Goal: Information Seeking & Learning: Learn about a topic

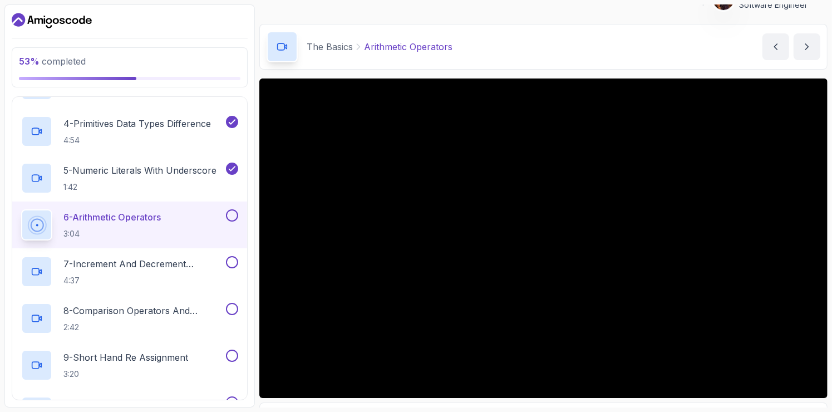
scroll to position [16, 0]
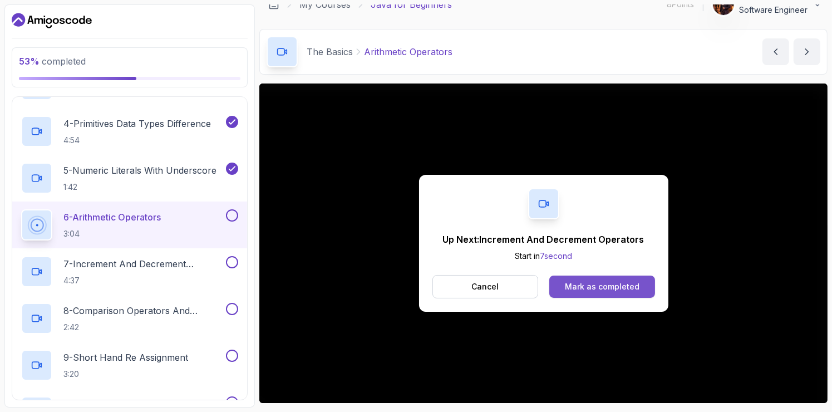
click at [591, 284] on div "Mark as completed" at bounding box center [602, 286] width 75 height 11
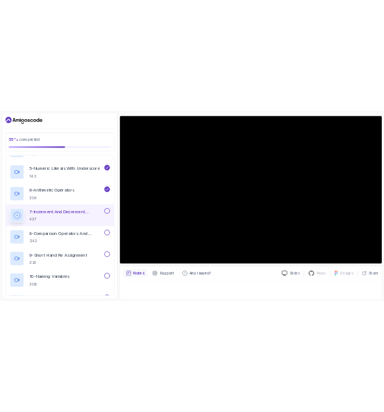
scroll to position [356, 0]
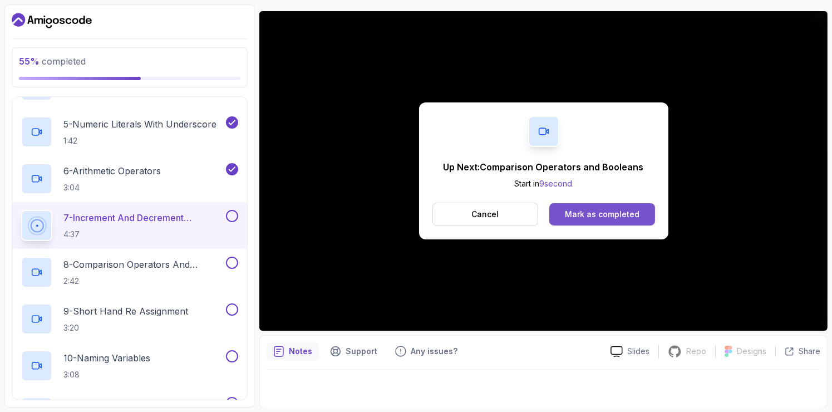
click at [580, 219] on div "Mark as completed" at bounding box center [602, 214] width 75 height 11
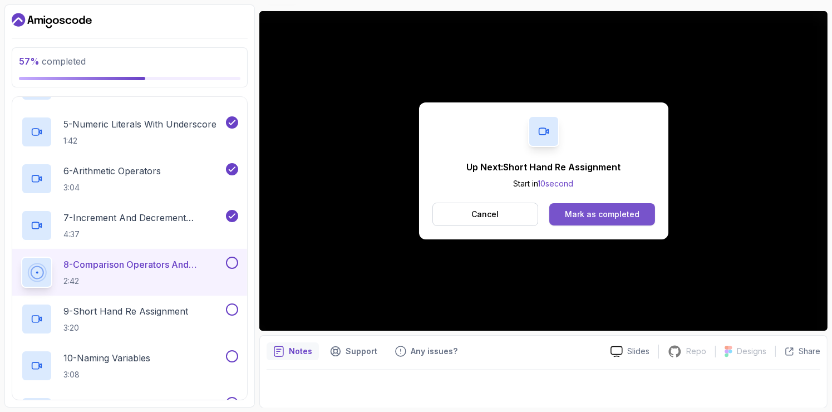
click at [583, 204] on button "Mark as completed" at bounding box center [601, 214] width 105 height 22
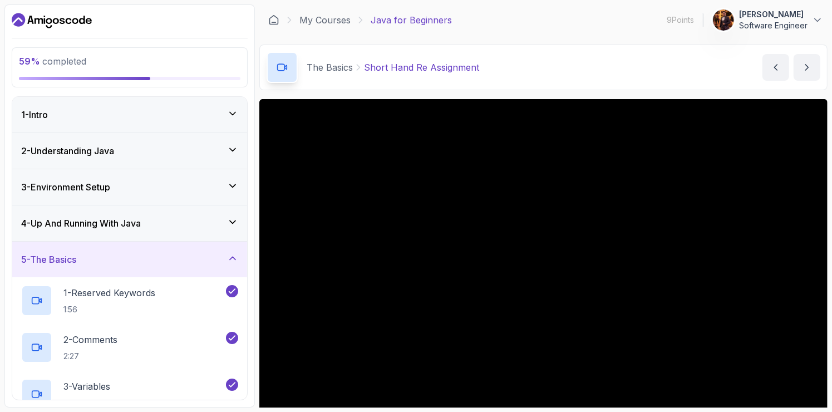
scroll to position [88, 0]
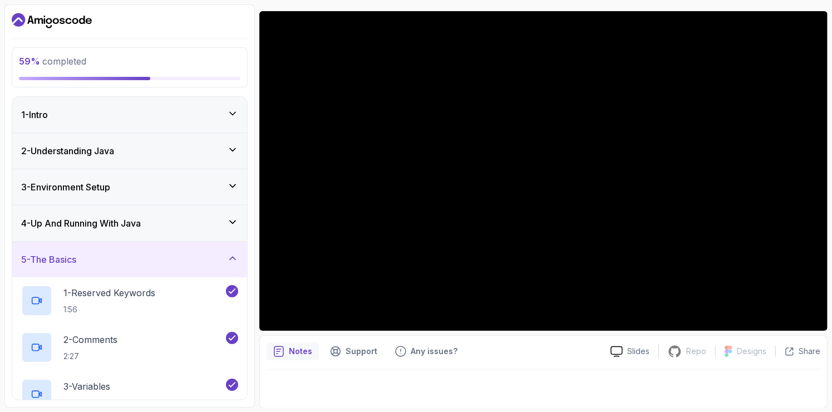
click at [718, 383] on div at bounding box center [544, 384] width 554 height 31
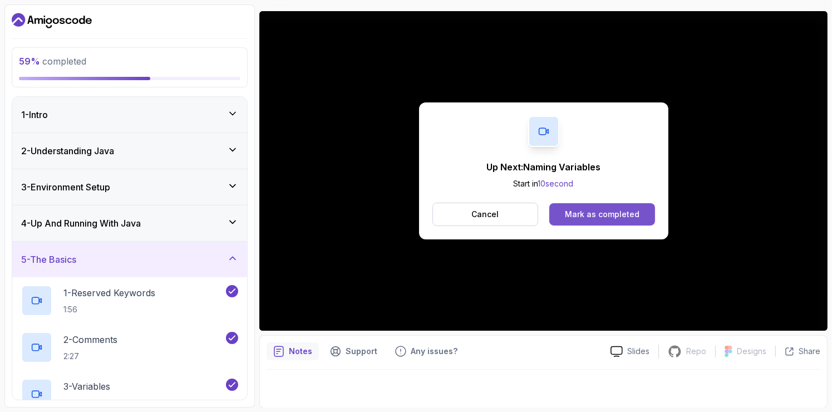
click at [596, 219] on div "Mark as completed" at bounding box center [602, 214] width 75 height 11
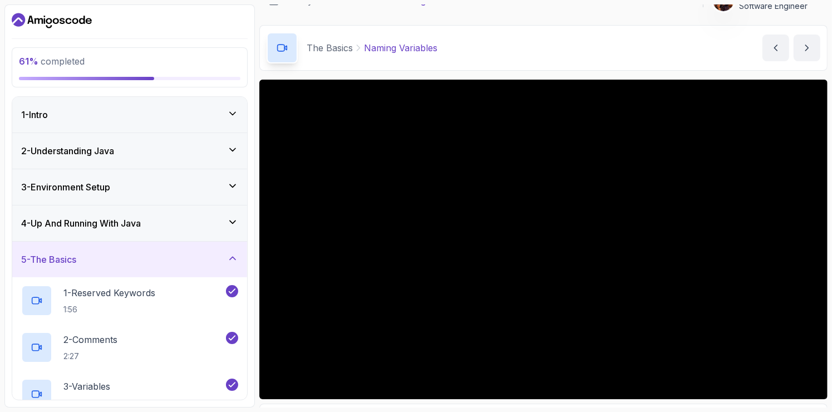
scroll to position [28, 0]
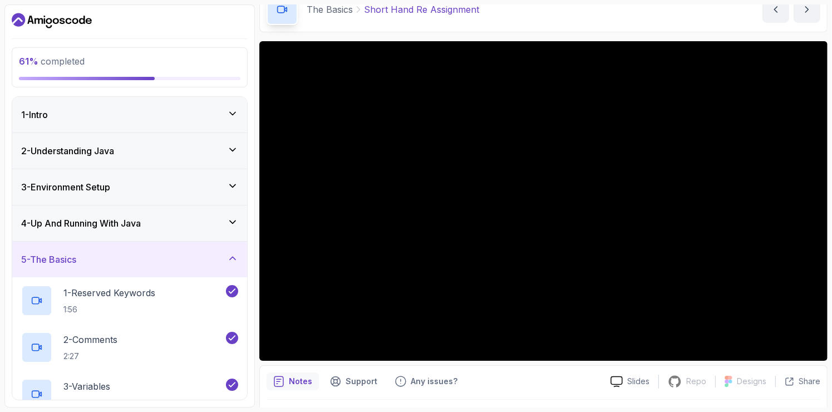
scroll to position [62, 0]
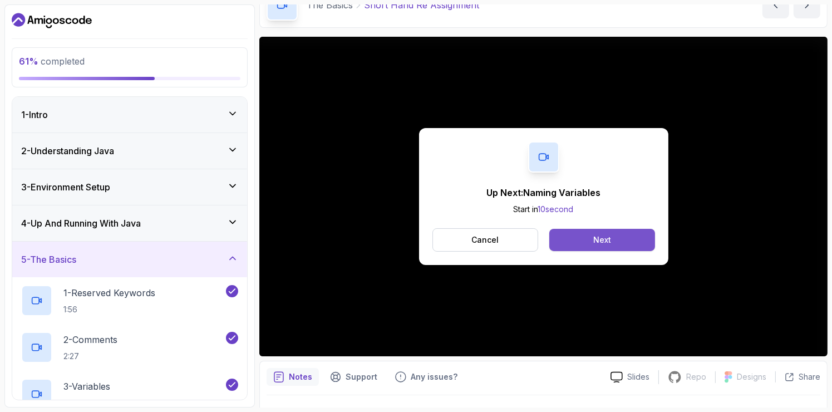
click at [620, 236] on button "Next" at bounding box center [601, 240] width 105 height 22
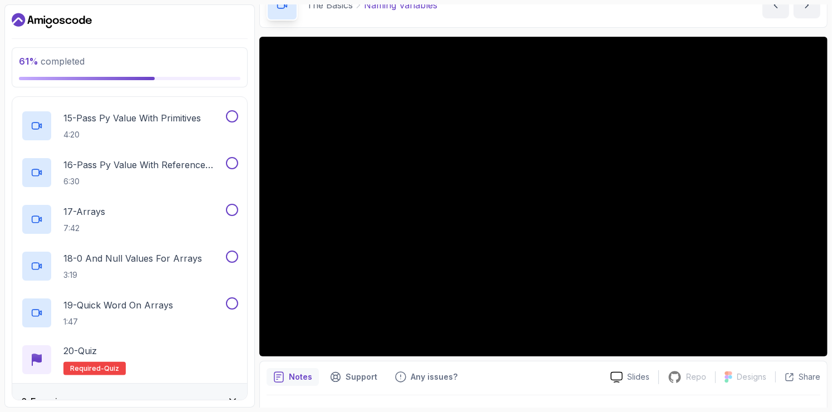
scroll to position [884, 0]
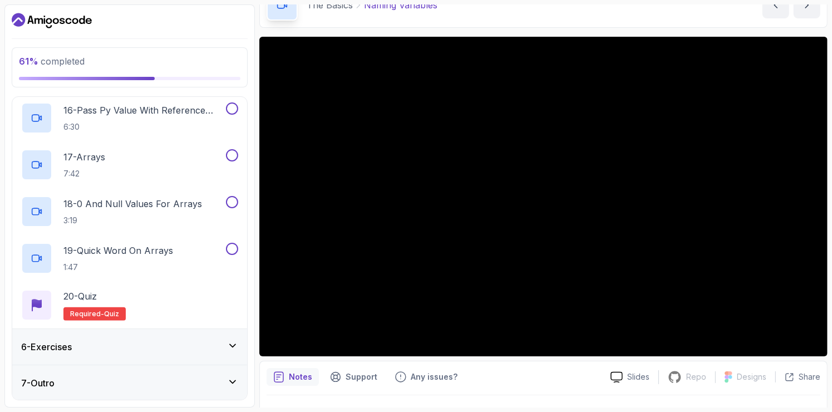
click at [169, 350] on div "6 - Exercises" at bounding box center [129, 346] width 217 height 13
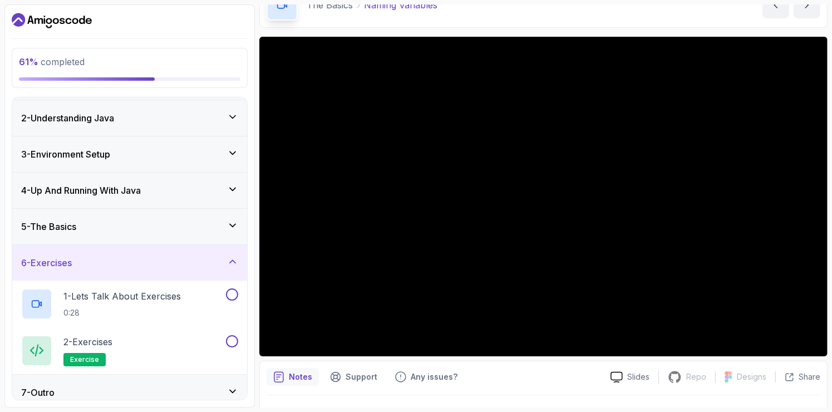
scroll to position [42, 0]
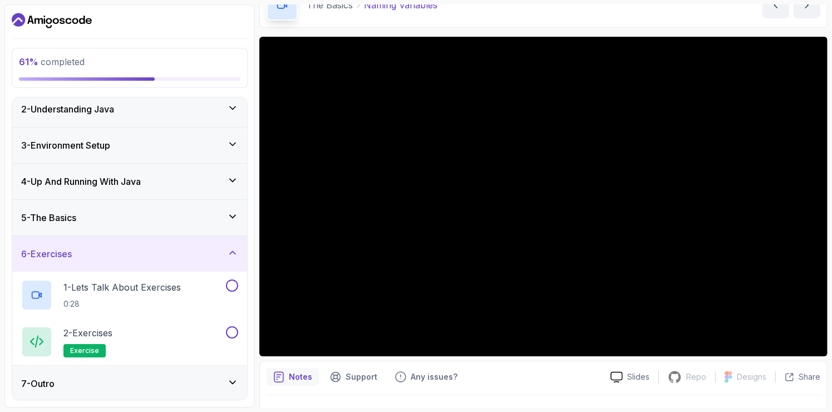
click at [200, 389] on div "7 - Outro" at bounding box center [129, 384] width 235 height 36
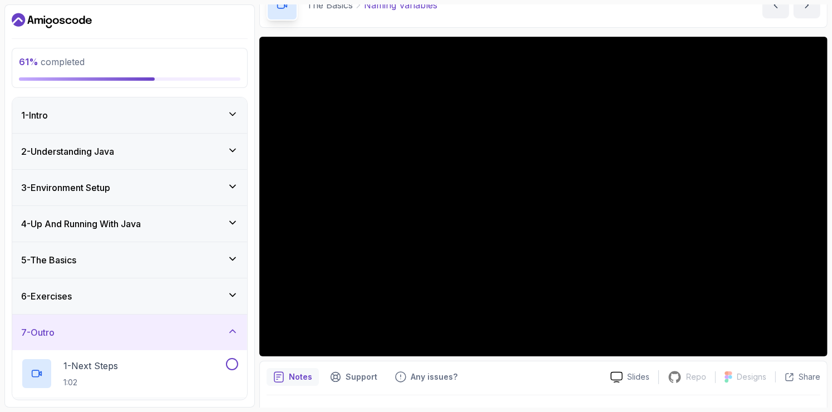
scroll to position [0, 0]
click at [184, 325] on div "7 - Outro" at bounding box center [129, 331] width 217 height 13
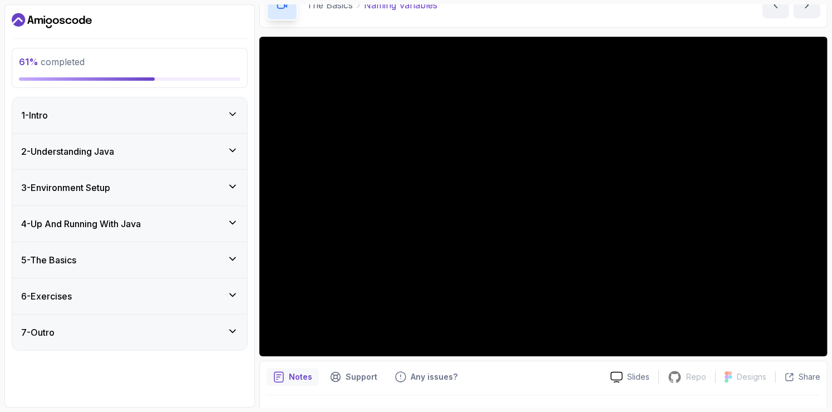
click at [214, 287] on div "6 - Exercises" at bounding box center [129, 296] width 235 height 36
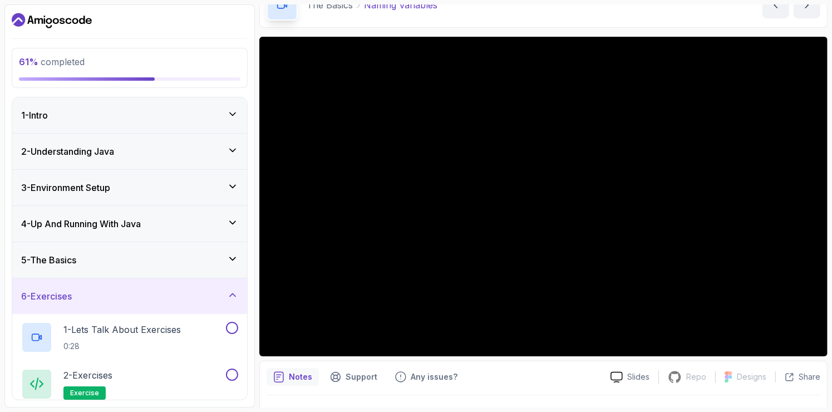
click at [218, 283] on div "6 - Exercises" at bounding box center [129, 296] width 235 height 36
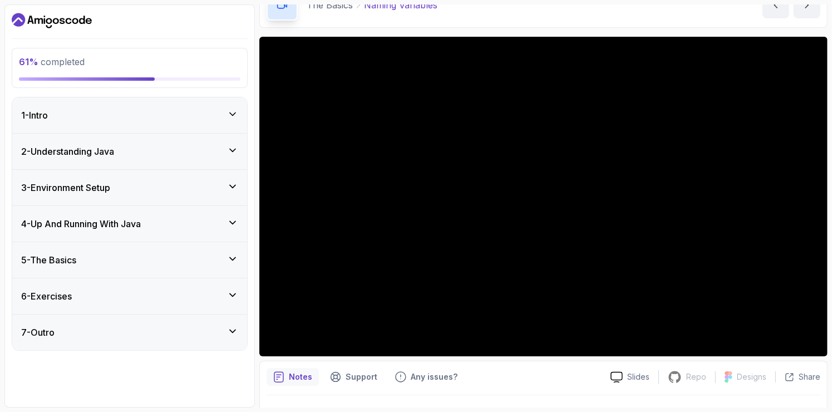
click at [223, 267] on div "5 - The Basics" at bounding box center [129, 260] width 235 height 36
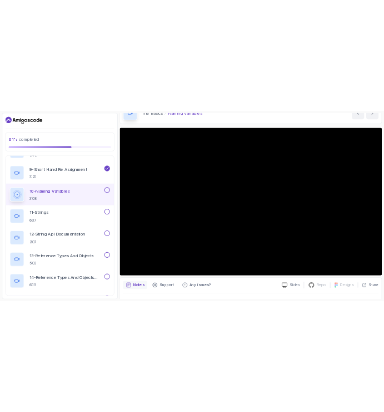
scroll to position [541, 0]
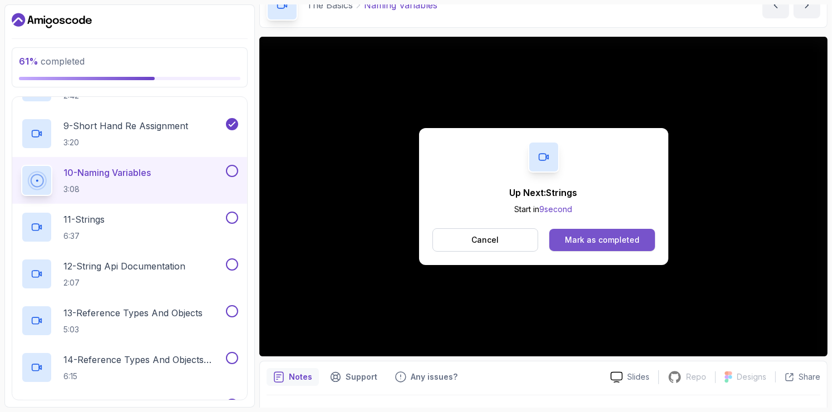
click at [601, 241] on div "Mark as completed" at bounding box center [602, 239] width 75 height 11
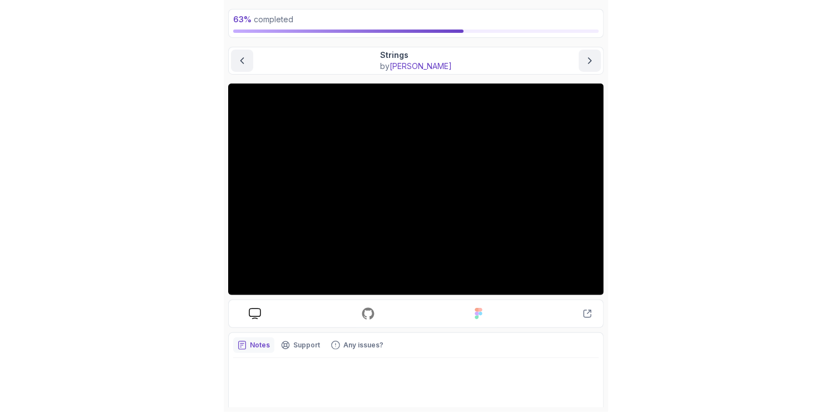
scroll to position [58, 0]
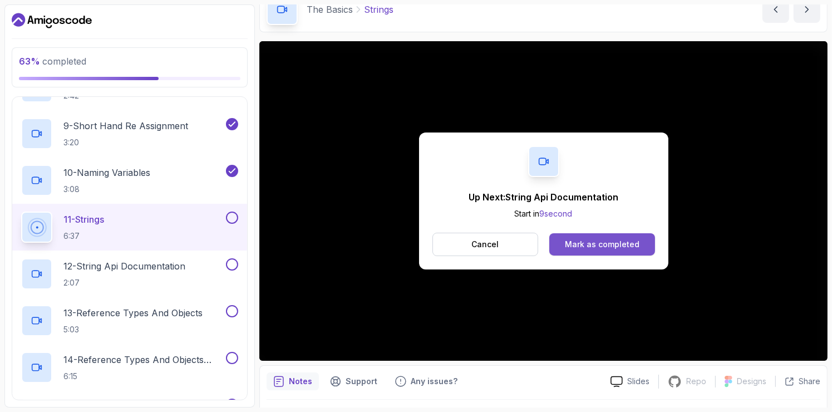
click at [600, 244] on div "Mark as completed" at bounding box center [602, 244] width 75 height 11
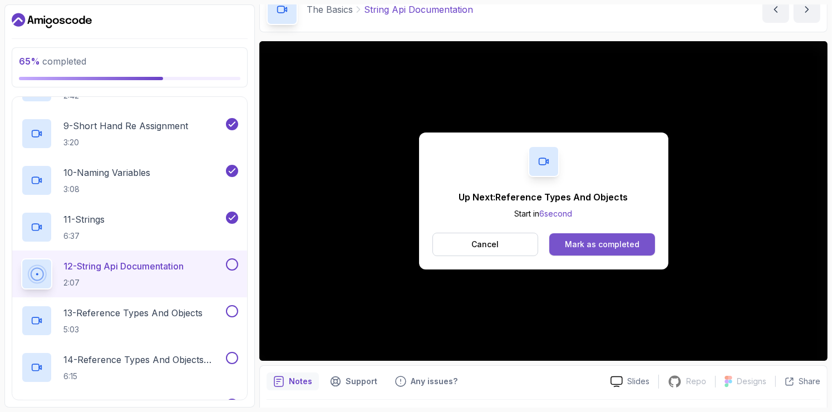
click at [589, 244] on div "Mark as completed" at bounding box center [602, 244] width 75 height 11
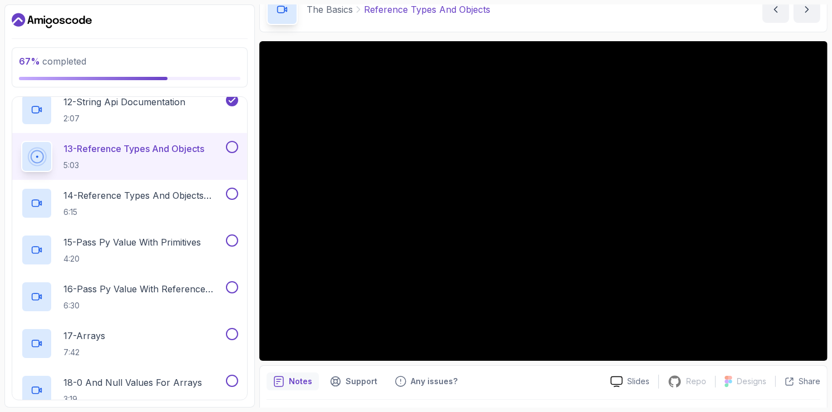
scroll to position [702, 0]
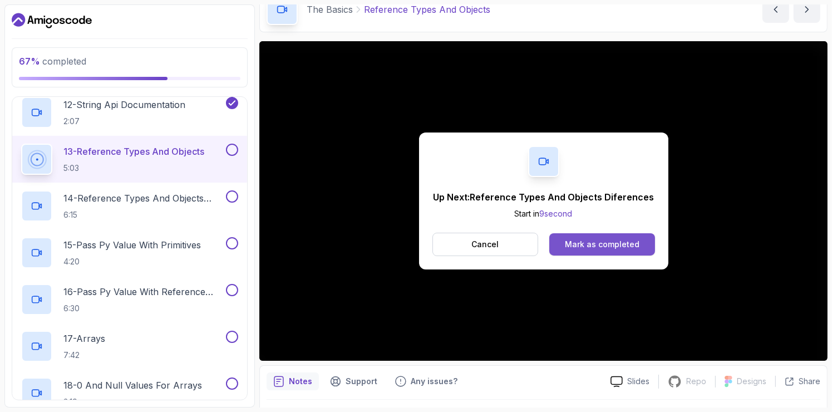
click at [616, 241] on div "Mark as completed" at bounding box center [602, 244] width 75 height 11
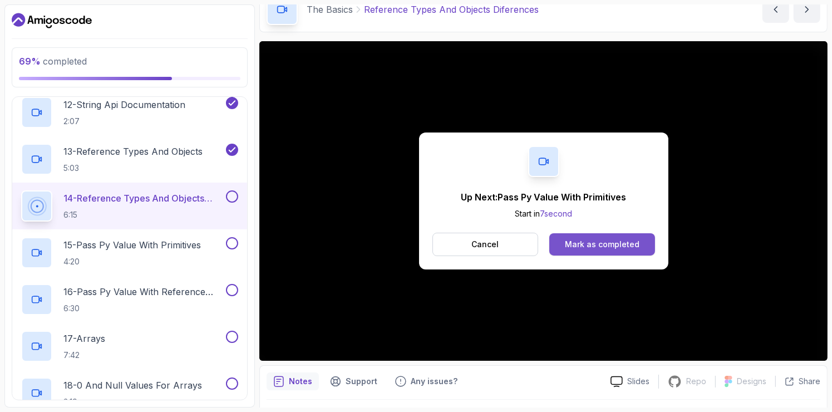
click at [620, 239] on div "Mark as completed" at bounding box center [602, 244] width 75 height 11
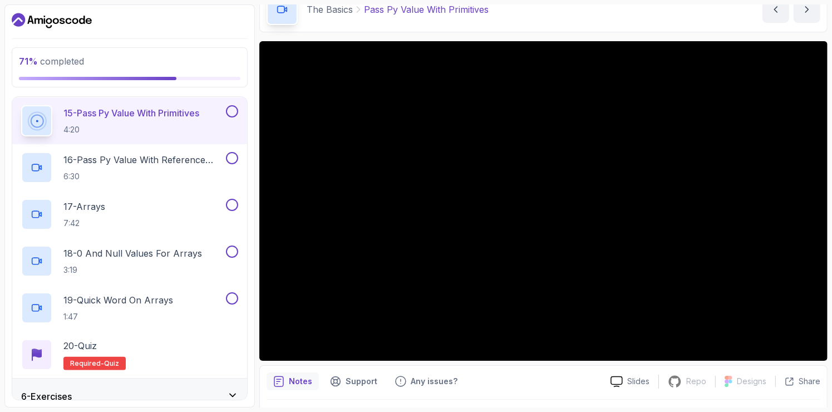
scroll to position [835, 0]
